Goal: Register for event/course

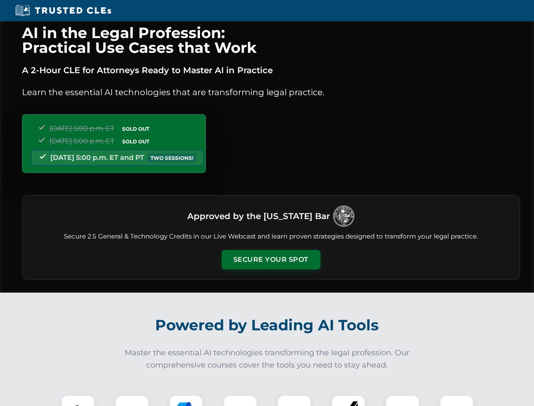
click at [271, 260] on button "Secure Your Spot" at bounding box center [271, 259] width 99 height 19
click at [78, 400] on img at bounding box center [78, 412] width 25 height 25
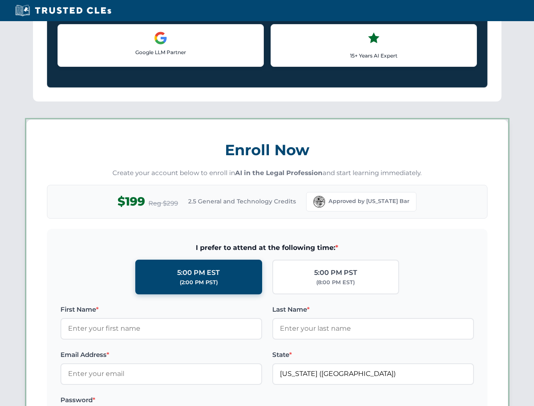
click at [186, 400] on label "Password *" at bounding box center [161, 400] width 202 height 10
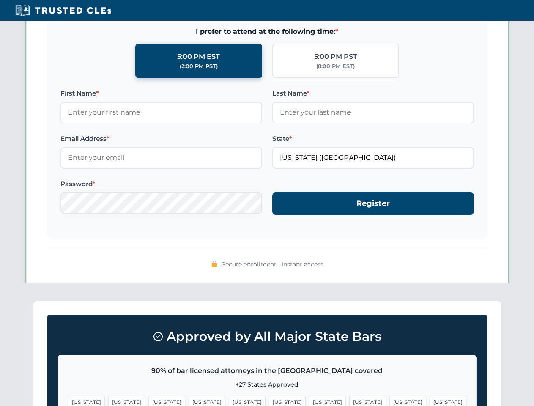
click at [389, 400] on span "[US_STATE]" at bounding box center [407, 402] width 37 height 12
